Goal: Information Seeking & Learning: Find contact information

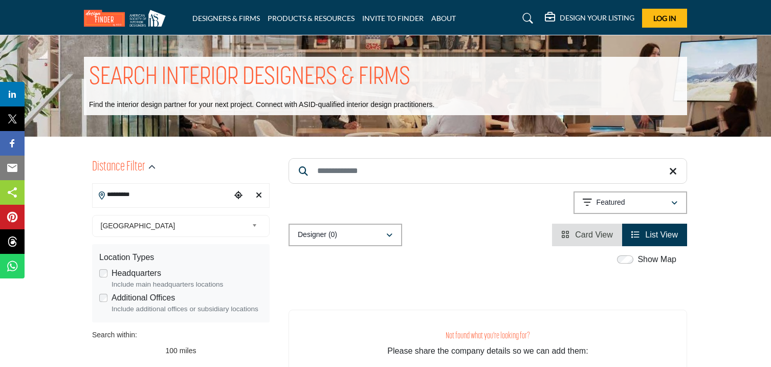
type input "*********"
click at [260, 198] on icon "Clear search location" at bounding box center [259, 195] width 6 height 8
click at [132, 191] on input "*********" at bounding box center [162, 195] width 138 height 20
click at [257, 195] on icon "Clear search location" at bounding box center [259, 195] width 6 height 8
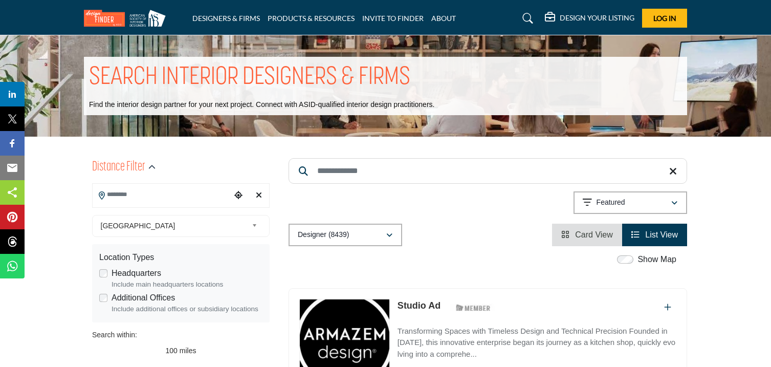
click at [160, 196] on input "Search Location" at bounding box center [162, 195] width 138 height 20
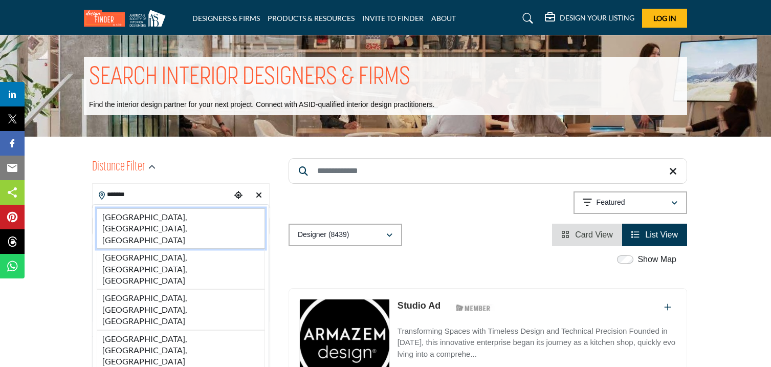
click at [122, 221] on li "[GEOGRAPHIC_DATA], [GEOGRAPHIC_DATA], [GEOGRAPHIC_DATA]" at bounding box center [181, 228] width 168 height 40
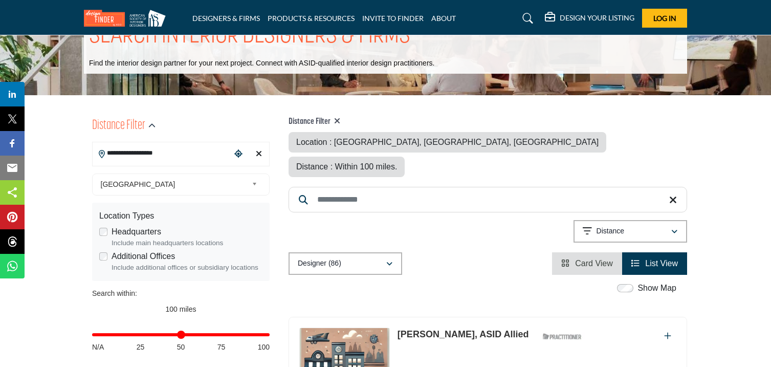
scroll to position [37, 0]
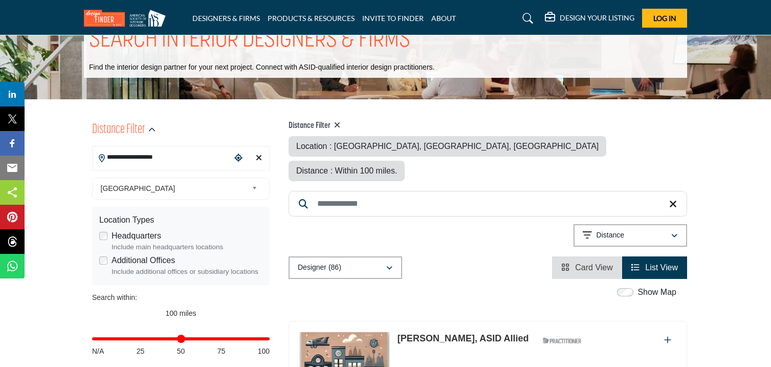
click at [162, 156] on input "**********" at bounding box center [162, 157] width 138 height 20
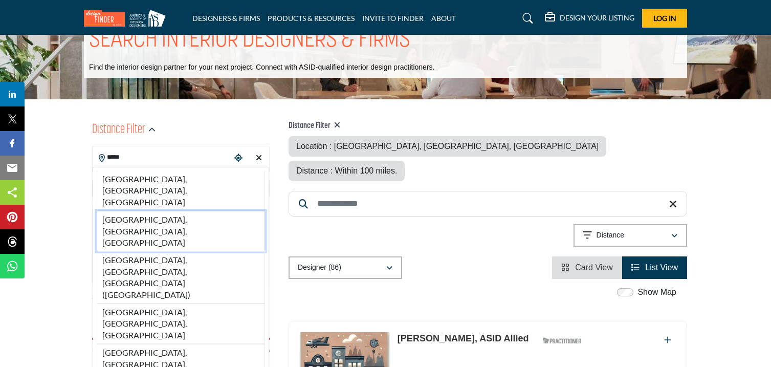
click at [148, 211] on li "[GEOGRAPHIC_DATA], [GEOGRAPHIC_DATA], [GEOGRAPHIC_DATA]" at bounding box center [181, 231] width 168 height 40
type input "**********"
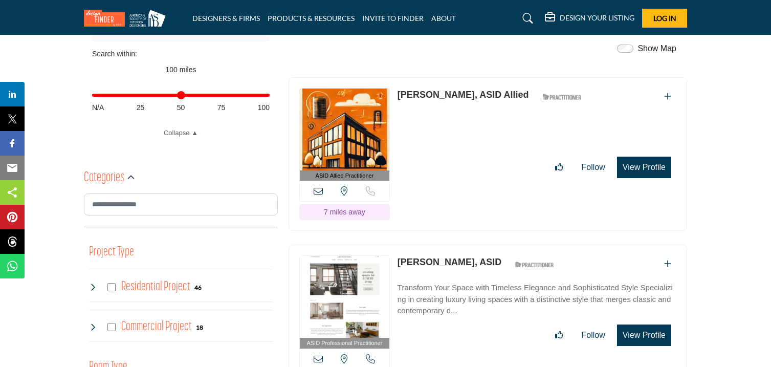
scroll to position [283, 0]
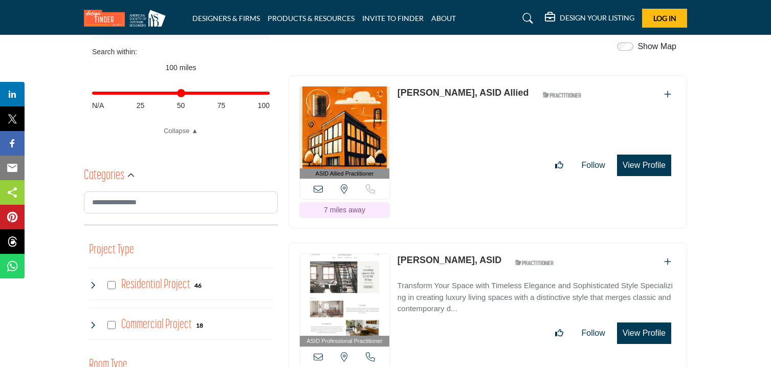
drag, startPoint x: 394, startPoint y: 57, endPoint x: 459, endPoint y: 70, distance: 66.8
click at [459, 75] on div "ASID Allied Practitioner ASID Allied Practitioners have successfully completed …" at bounding box center [487, 152] width 398 height 154
copy link "[PERSON_NAME]"
drag, startPoint x: 393, startPoint y: 226, endPoint x: 471, endPoint y: 245, distance: 79.5
click at [471, 245] on div "ASID Professional Practitioner ASID Professional Practitioners have successfull…" at bounding box center [487, 319] width 398 height 154
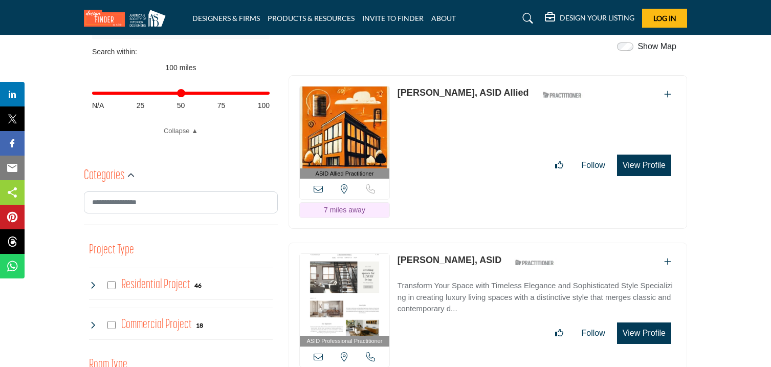
copy link "[PERSON_NAME]"
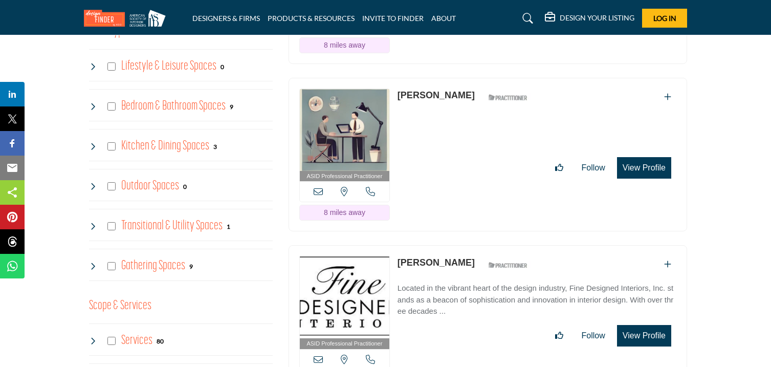
scroll to position [618, 0]
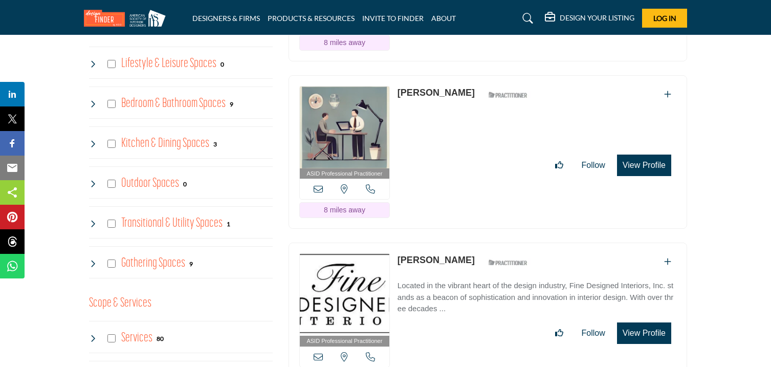
drag, startPoint x: 395, startPoint y: 56, endPoint x: 464, endPoint y: 71, distance: 70.5
click at [464, 75] on div "ASID Professional Practitioner ASID Professional Practitioners have successfull…" at bounding box center [487, 152] width 398 height 154
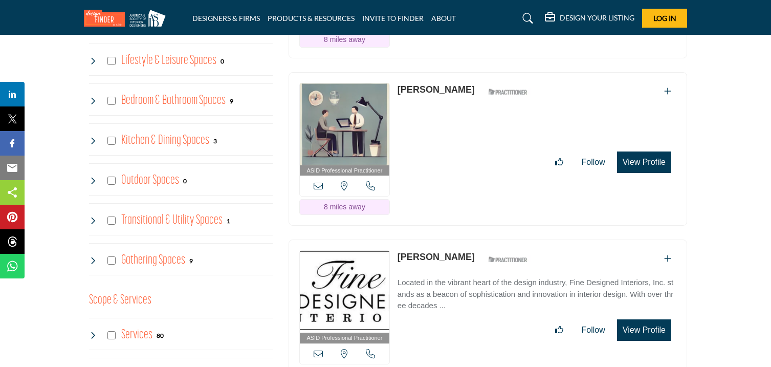
scroll to position [625, 0]
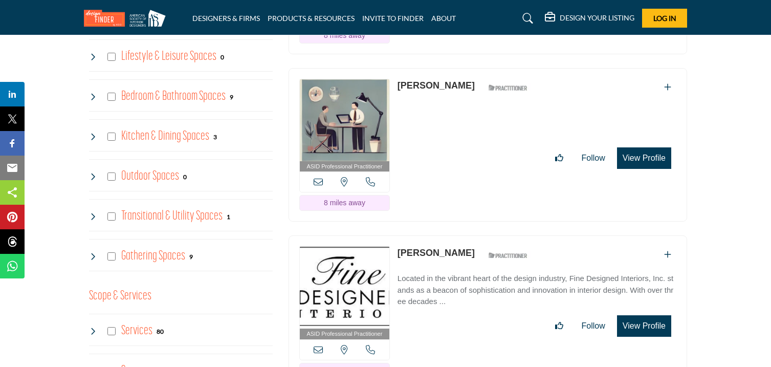
copy link "[PERSON_NAME]"
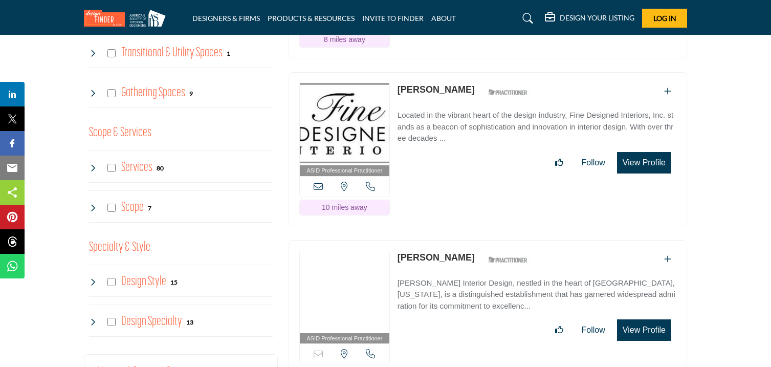
scroll to position [790, 0]
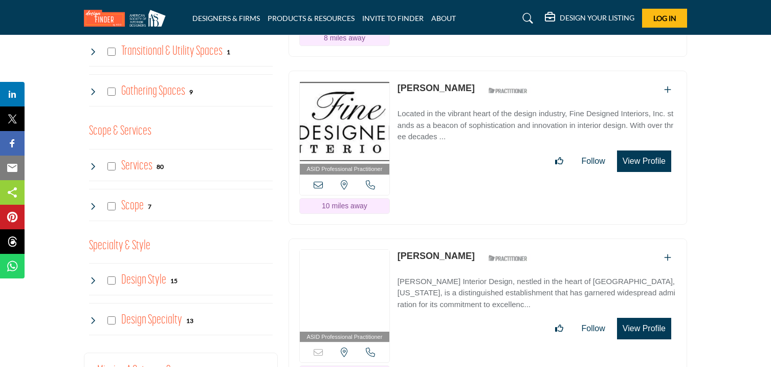
drag, startPoint x: 397, startPoint y: 53, endPoint x: 493, endPoint y: 68, distance: 97.3
click at [493, 71] on div "ASID Professional Practitioner ASID Professional Practitioners have successfull…" at bounding box center [487, 148] width 398 height 154
copy link "[PERSON_NAME]"
drag, startPoint x: 396, startPoint y: 219, endPoint x: 452, endPoint y: 233, distance: 57.4
click at [452, 238] on div "ASID Professional Practitioner ASID Professional Practitioners have successfull…" at bounding box center [487, 315] width 398 height 154
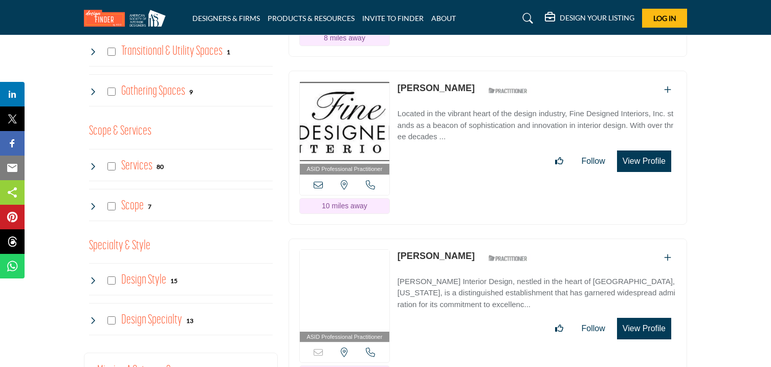
copy link "[PERSON_NAME]"
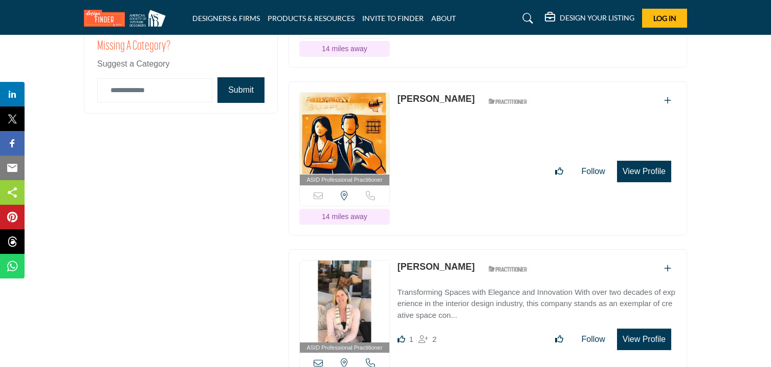
scroll to position [1112, 0]
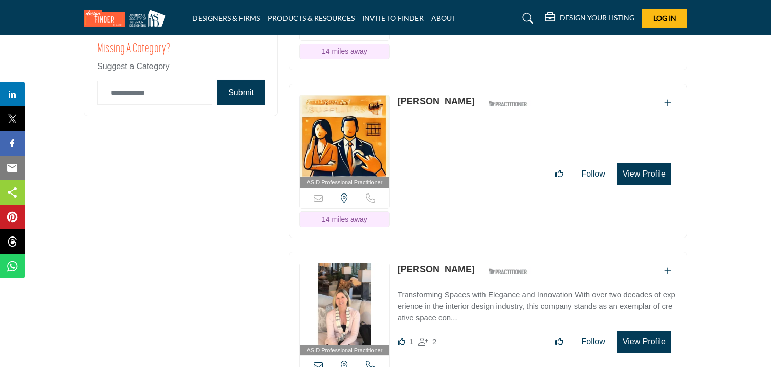
drag, startPoint x: 393, startPoint y: 64, endPoint x: 435, endPoint y: 79, distance: 44.5
click at [435, 84] on div "ASID Professional Practitioner ASID Professional Practitioners have successfull…" at bounding box center [487, 161] width 398 height 154
drag, startPoint x: 398, startPoint y: 68, endPoint x: 445, endPoint y: 83, distance: 48.9
click at [445, 84] on div "ASID Professional Practitioner ASID Professional Practitioners have successfull…" at bounding box center [487, 161] width 398 height 154
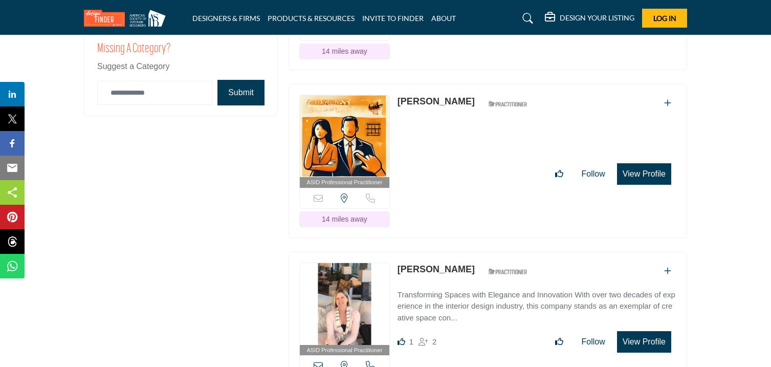
copy link "[PERSON_NAME]"
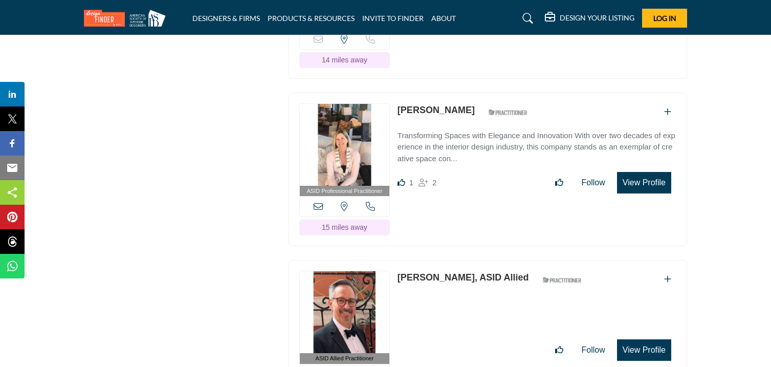
scroll to position [1274, 0]
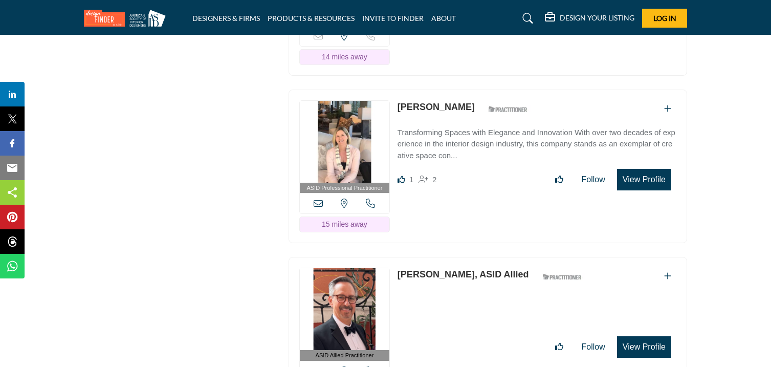
drag, startPoint x: 395, startPoint y: 75, endPoint x: 455, endPoint y: 85, distance: 60.7
click at [455, 90] on div "ASID Professional Practitioner ASID Professional Practitioners have successfull…" at bounding box center [487, 167] width 398 height 154
copy link "[PERSON_NAME]"
drag, startPoint x: 394, startPoint y: 243, endPoint x: 511, endPoint y: 246, distance: 116.7
click at [511, 257] on div "ASID Allied Practitioner ASID Allied Practitioners have successfully completed …" at bounding box center [487, 334] width 398 height 154
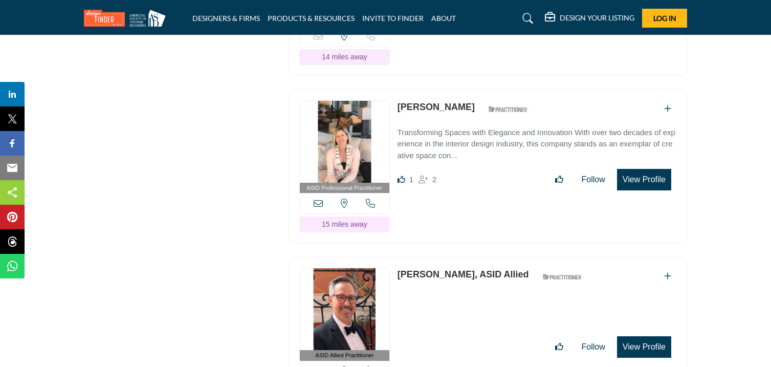
copy link "[PERSON_NAME], ASID Allied"
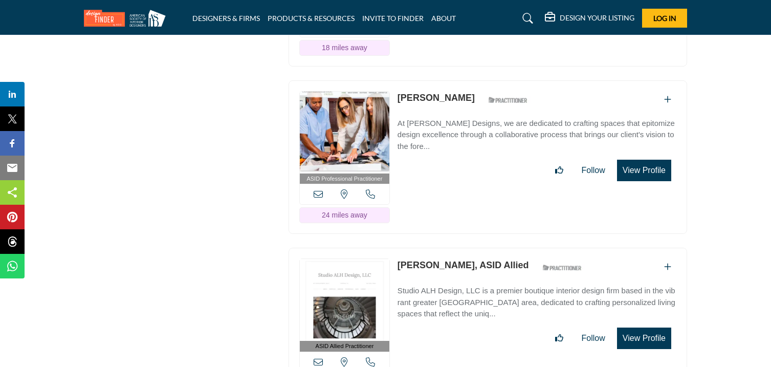
scroll to position [1621, 0]
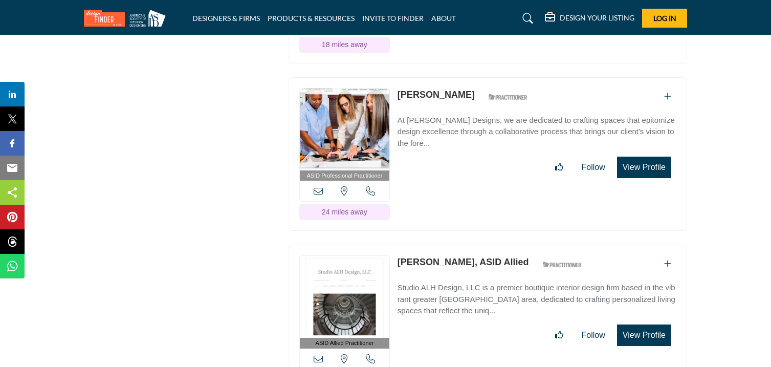
drag, startPoint x: 395, startPoint y: 64, endPoint x: 507, endPoint y: 74, distance: 113.0
click at [507, 77] on div "ASID Professional Practitioner ASID Professional Practitioners have successfull…" at bounding box center [487, 154] width 398 height 154
copy link "[PERSON_NAME]"
drag, startPoint x: 395, startPoint y: 231, endPoint x: 496, endPoint y: 247, distance: 102.0
click at [496, 247] on div "ASID Allied Practitioner ASID Allied Practitioners have successfully completed …" at bounding box center [487, 322] width 398 height 154
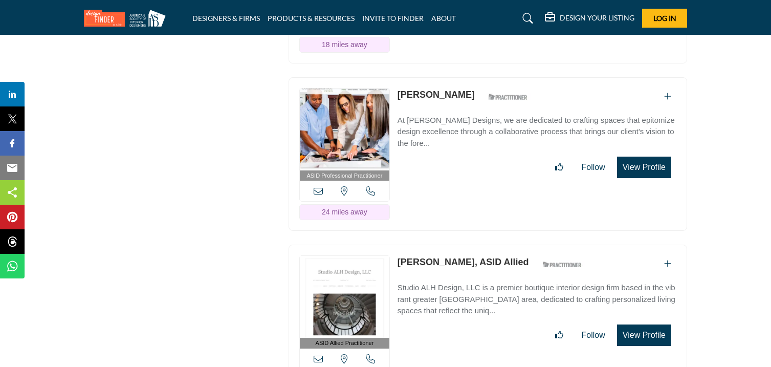
copy link "[PERSON_NAME], ASID Allied"
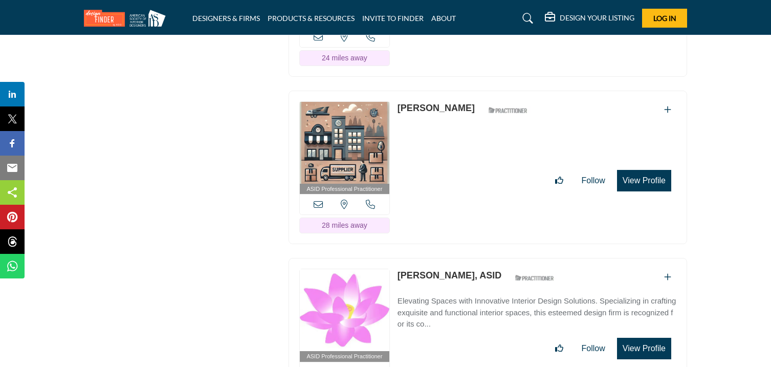
scroll to position [1944, 0]
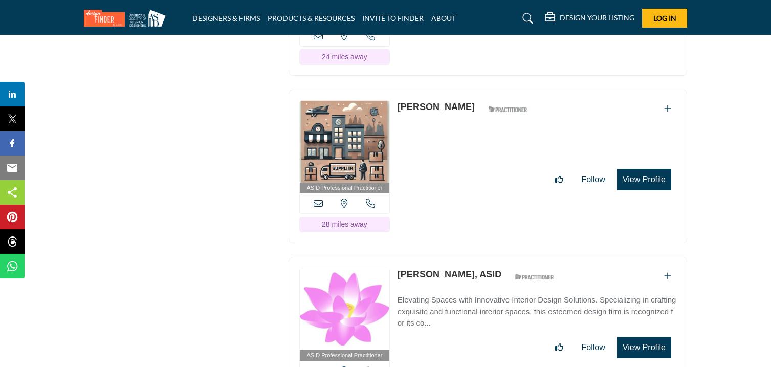
drag, startPoint x: 394, startPoint y: 77, endPoint x: 459, endPoint y: 90, distance: 65.8
click at [459, 90] on div "ASID Professional Practitioner ASID Professional Practitioners have successfull…" at bounding box center [487, 167] width 398 height 154
drag, startPoint x: 395, startPoint y: 242, endPoint x: 446, endPoint y: 260, distance: 53.7
click at [446, 260] on div "ASID Professional Practitioner ASID Professional Practitioners have successfull…" at bounding box center [487, 334] width 398 height 154
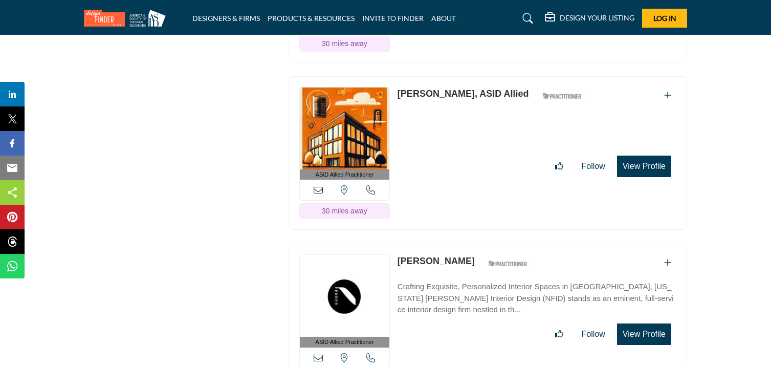
scroll to position [2294, 0]
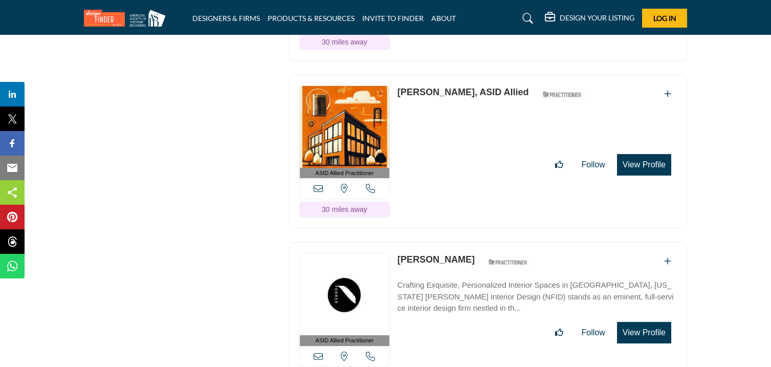
drag, startPoint x: 392, startPoint y: 60, endPoint x: 438, endPoint y: 72, distance: 47.0
click at [438, 75] on div "ASID Allied Practitioner ASID Allied Practitioners have successfully completed …" at bounding box center [487, 152] width 398 height 154
drag, startPoint x: 393, startPoint y: 61, endPoint x: 439, endPoint y: 76, distance: 48.9
click at [439, 76] on div "ASID Allied Practitioner ASID Allied Practitioners have successfully completed …" at bounding box center [487, 152] width 398 height 154
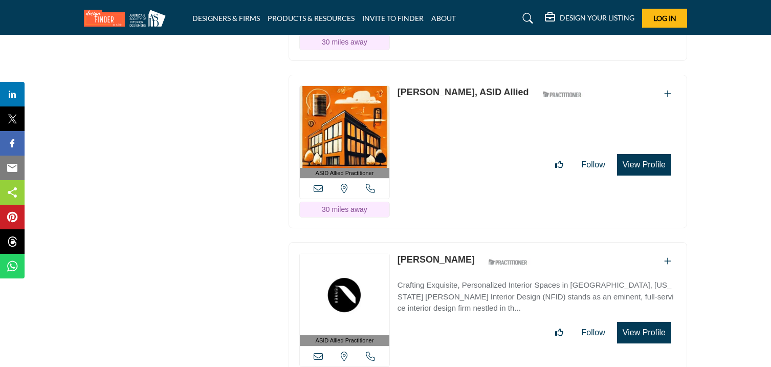
click at [418, 75] on div "ASID Allied Practitioner ASID Allied Practitioners have successfully completed …" at bounding box center [487, 152] width 398 height 154
drag, startPoint x: 396, startPoint y: 63, endPoint x: 456, endPoint y: 77, distance: 61.3
click at [456, 77] on div "ASID Allied Practitioner ASID Allied Practitioners have successfully completed …" at bounding box center [487, 152] width 398 height 154
drag, startPoint x: 396, startPoint y: 229, endPoint x: 463, endPoint y: 244, distance: 68.6
click at [463, 244] on div "ASID Allied Practitioner ASID Allied Practitioners have successfully completed …" at bounding box center [487, 319] width 398 height 154
